Goal: Task Accomplishment & Management: Use online tool/utility

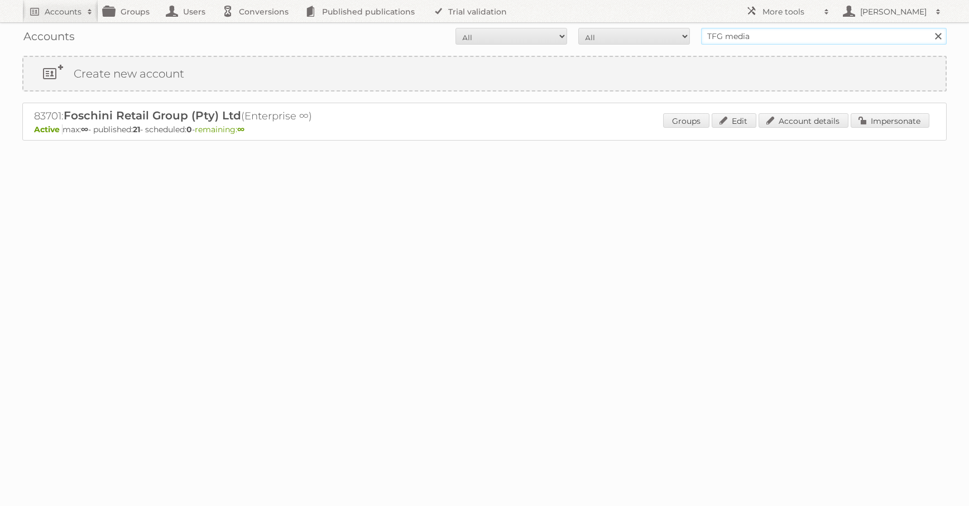
click at [780, 44] on input "TFG media" at bounding box center [824, 36] width 246 height 17
type input "REWE"
click at [929, 28] on input "Search" at bounding box center [937, 36] width 17 height 17
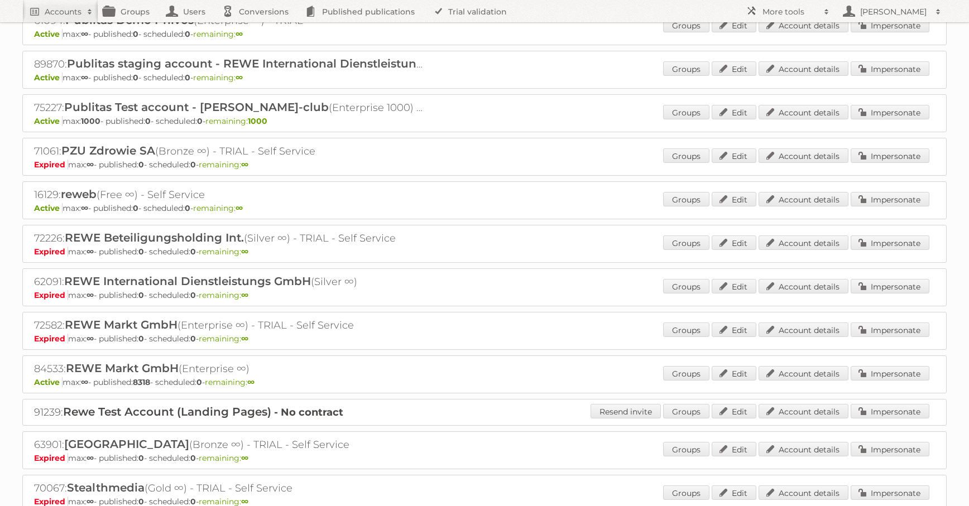
scroll to position [961, 0]
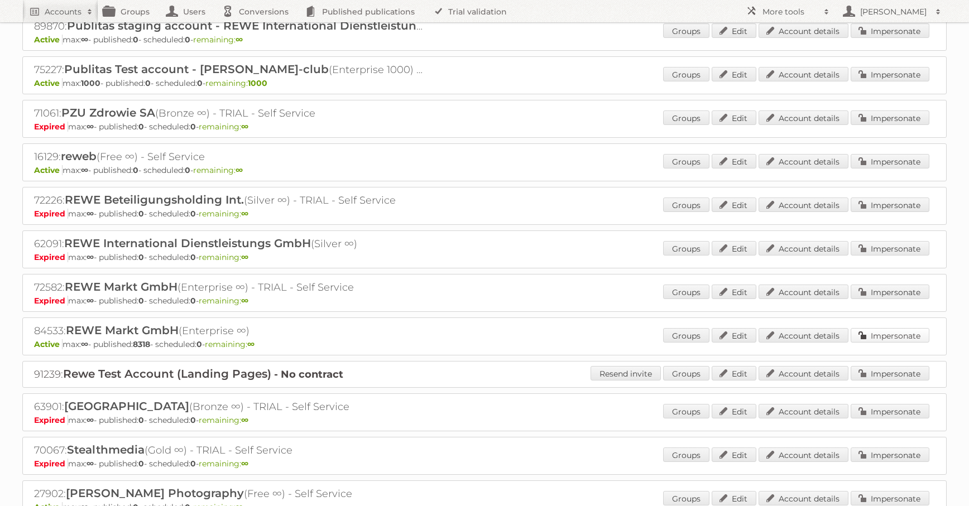
click at [874, 328] on link "Impersonate" at bounding box center [890, 335] width 79 height 15
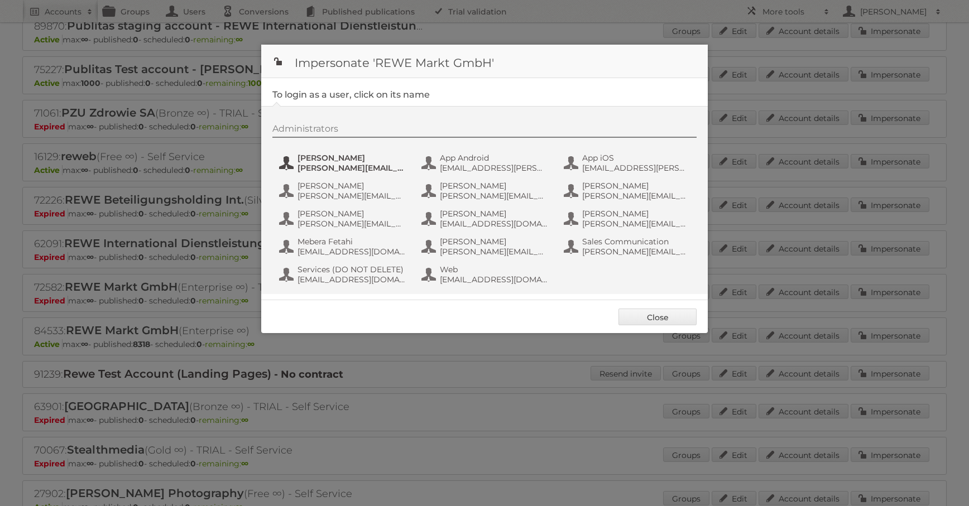
click at [332, 153] on button "Alexandra Ramroth Bell alexandra.ramroth-bell@rewe-group.com" at bounding box center [343, 163] width 131 height 22
